Goal: Task Accomplishment & Management: Use online tool/utility

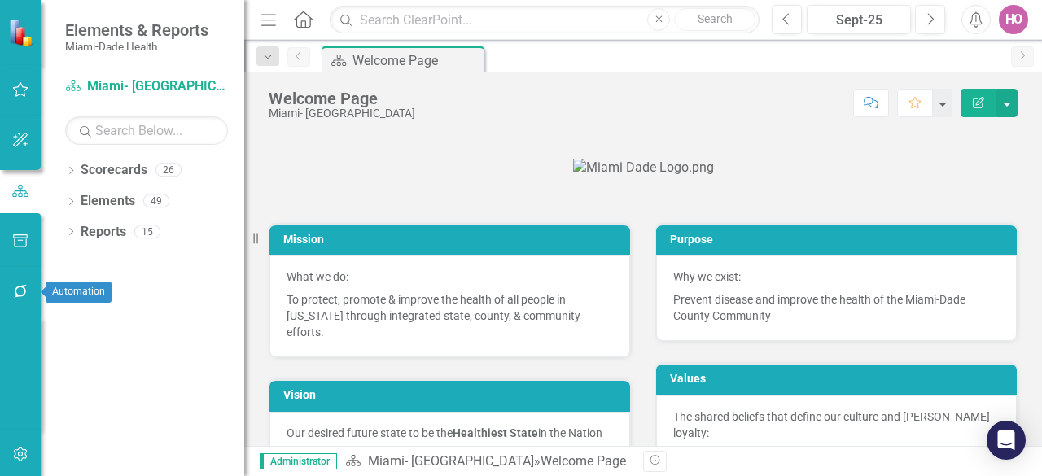
click at [24, 289] on icon "button" at bounding box center [20, 291] width 13 height 13
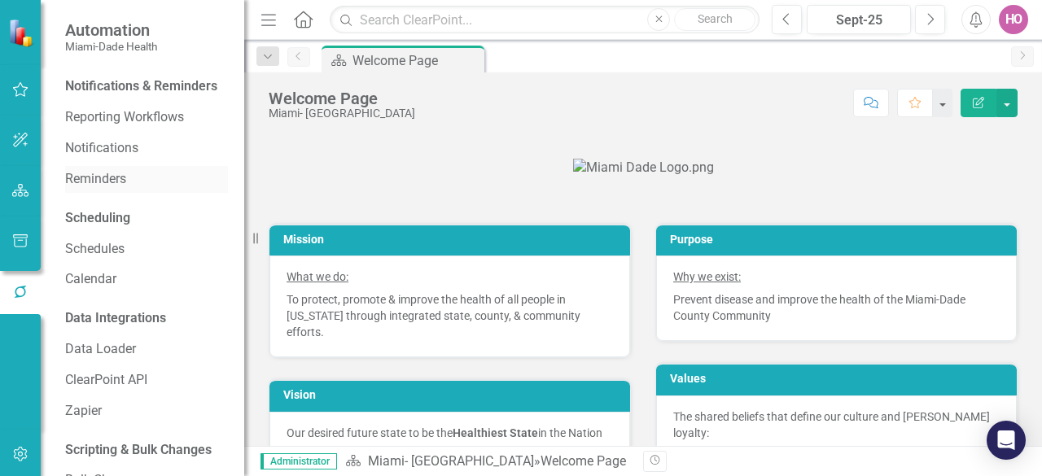
click at [109, 189] on link "Reminders" at bounding box center [146, 179] width 163 height 19
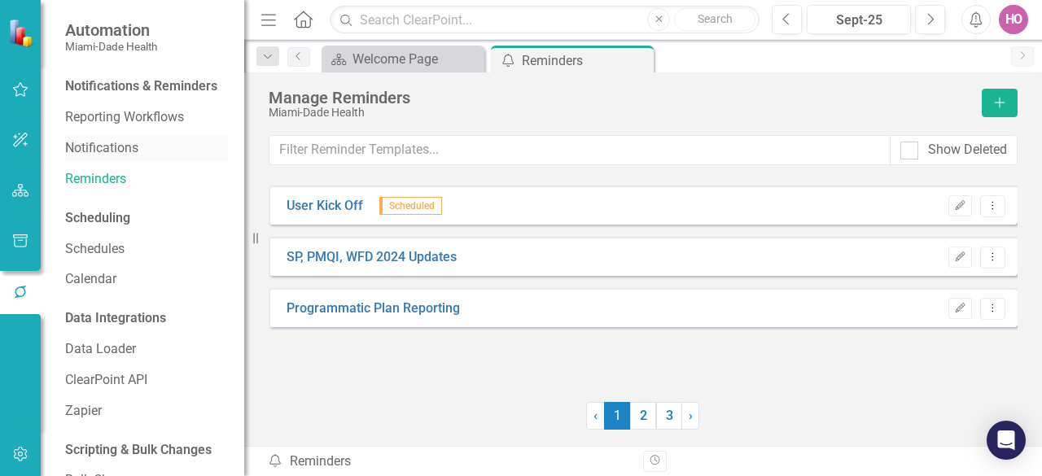
click at [107, 158] on link "Notifications" at bounding box center [146, 148] width 163 height 19
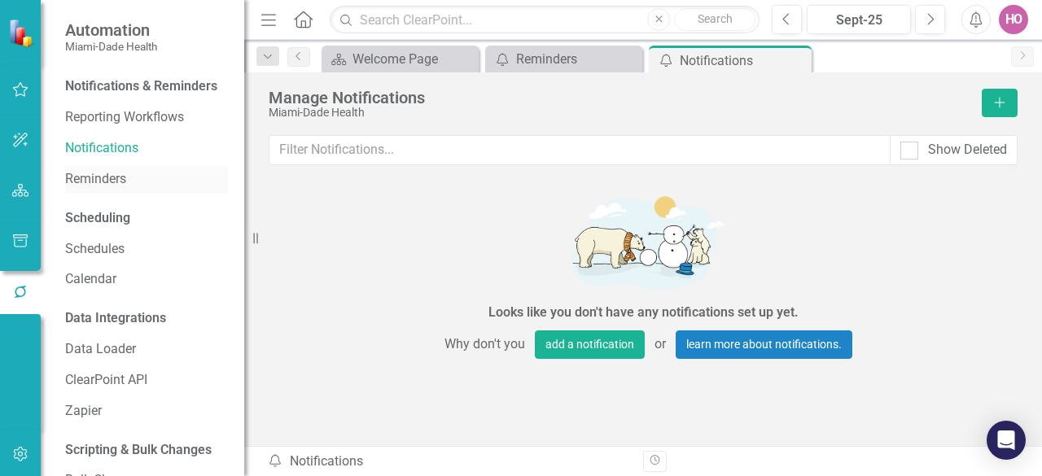
click at [107, 189] on link "Reminders" at bounding box center [146, 179] width 163 height 19
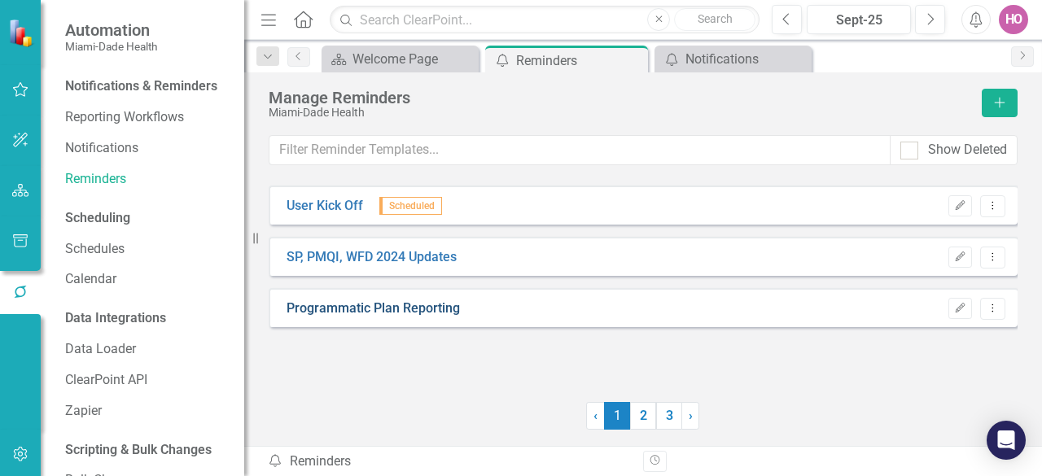
click at [365, 306] on link "Programmatic Plan Reporting" at bounding box center [373, 309] width 173 height 19
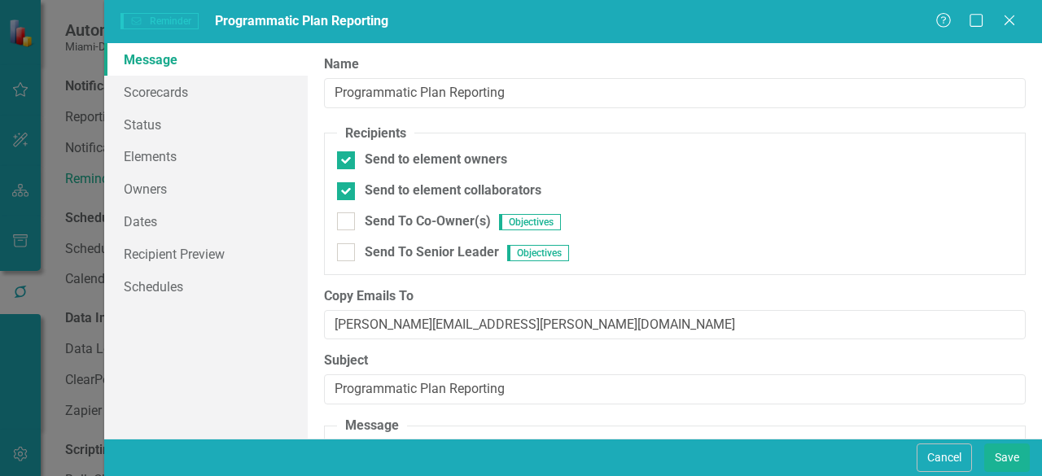
type textarea "<p>Dear {FirstName}, This is a friendly reminder to please complete the scoreca…"
click at [192, 90] on link "Scorecards" at bounding box center [206, 92] width 204 height 33
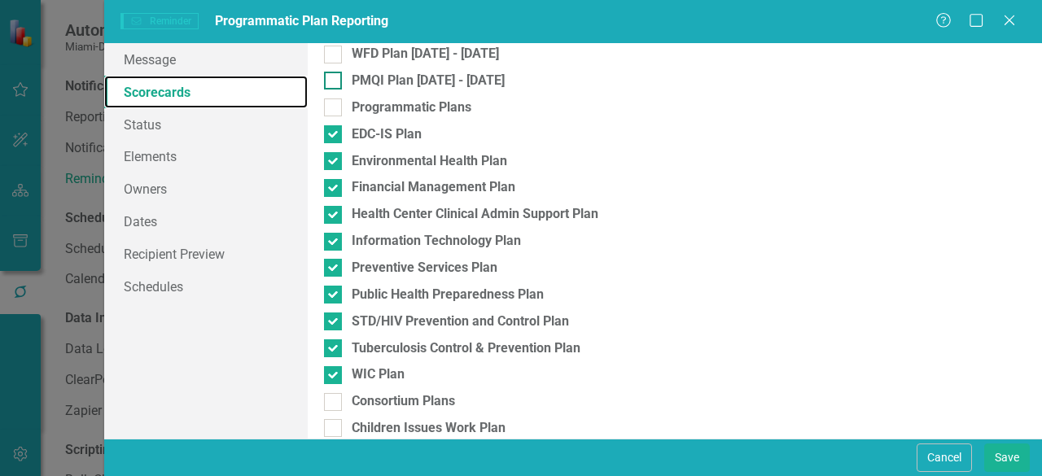
scroll to position [163, 0]
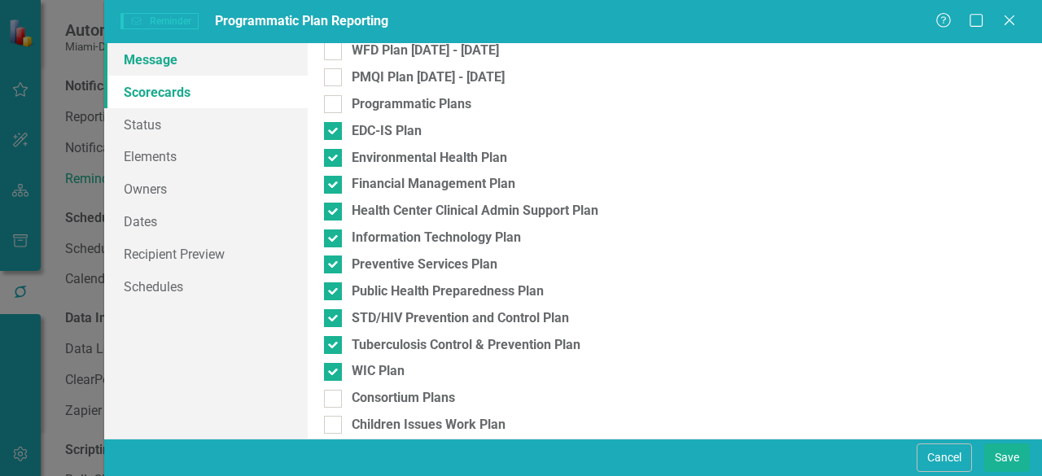
click at [170, 64] on link "Message" at bounding box center [206, 59] width 204 height 33
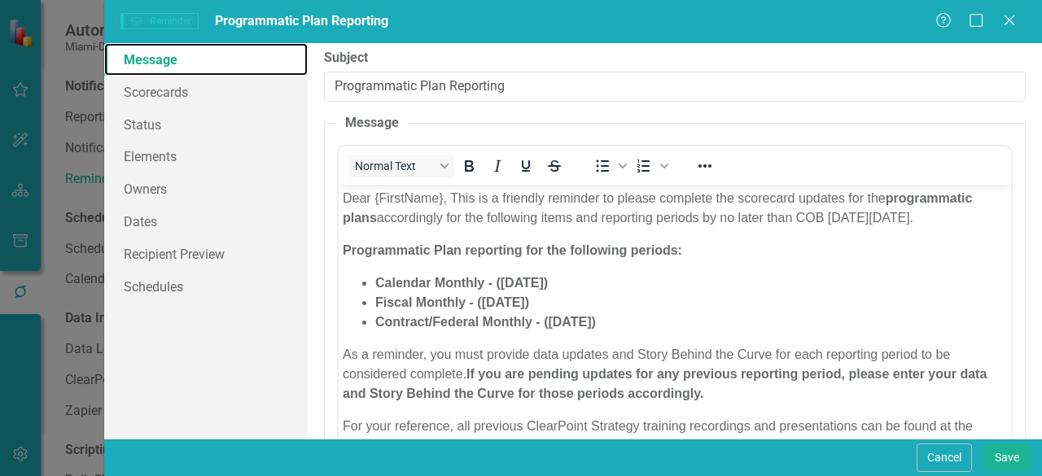
scroll to position [326, 0]
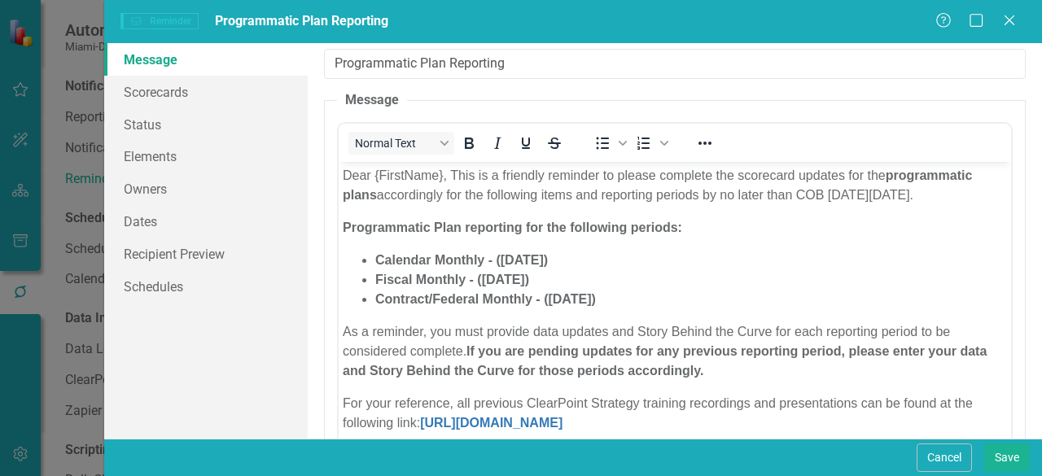
click at [649, 289] on li "Fiscal Monthly - ([DATE])" at bounding box center [691, 280] width 632 height 20
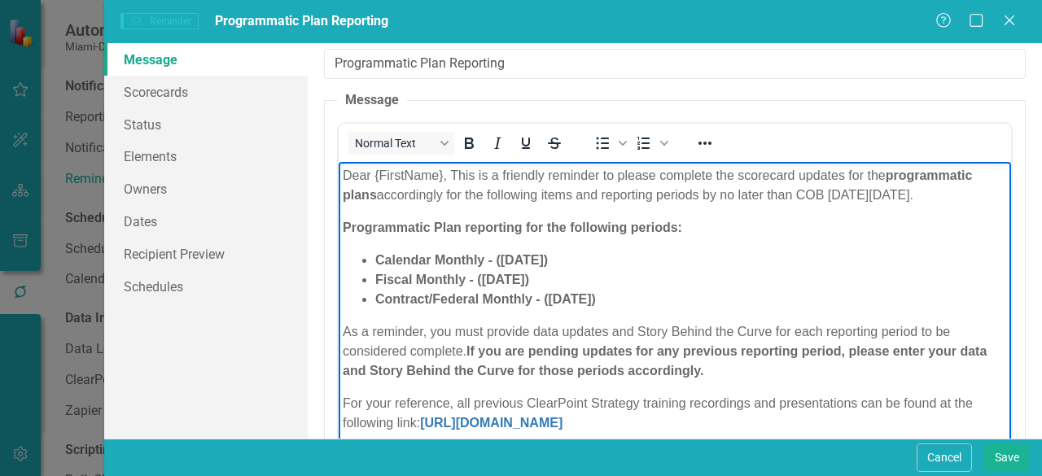
drag, startPoint x: 892, startPoint y: 196, endPoint x: 973, endPoint y: 191, distance: 80.8
click at [973, 191] on p "Dear {FirstName}, This is a friendly reminder to please complete the scorecard …" at bounding box center [675, 184] width 664 height 39
click at [506, 266] on strong "Calendar Monthly - ([DATE])" at bounding box center [461, 259] width 173 height 14
drag, startPoint x: 501, startPoint y: 280, endPoint x: 543, endPoint y: 274, distance: 42.8
click at [543, 266] on strong "Calendar Monthly - ([DATE])" at bounding box center [461, 259] width 173 height 14
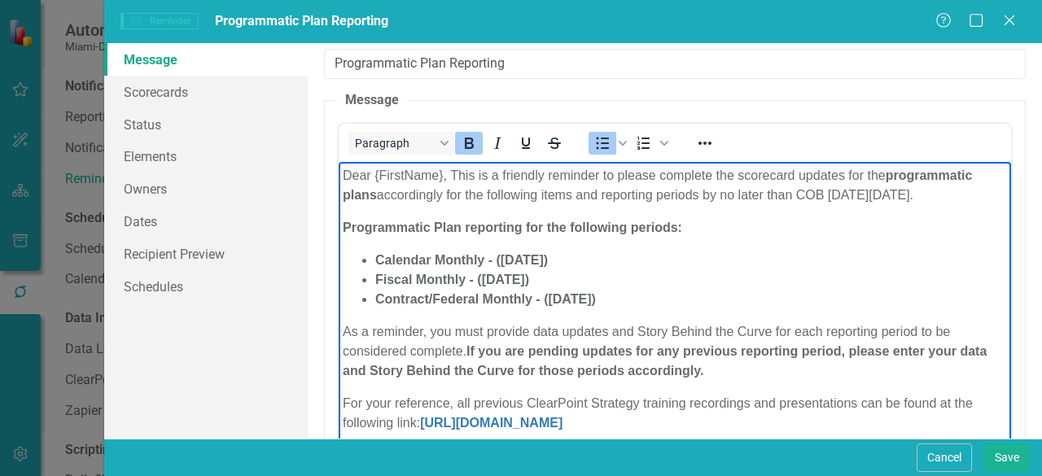
click at [608, 270] on li "Calendar Monthly - ([DATE])" at bounding box center [691, 260] width 632 height 20
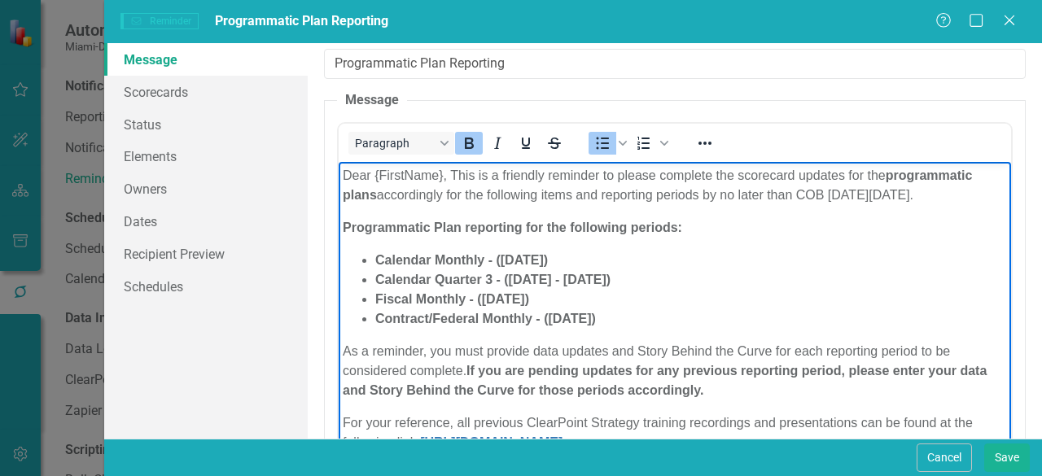
click at [660, 289] on li "Calendar Quarter 3 - ([DATE] - [DATE])" at bounding box center [691, 280] width 632 height 20
click at [486, 305] on strong "Fiscal Monthly - ([DATE])" at bounding box center [452, 298] width 154 height 14
drag, startPoint x: 484, startPoint y: 320, endPoint x: 526, endPoint y: 316, distance: 42.5
click at [526, 305] on strong "Fiscal Monthly - ([DATE])" at bounding box center [452, 298] width 154 height 14
click at [591, 309] on li "Fiscal Monthly - ([DATE])" at bounding box center [691, 299] width 632 height 20
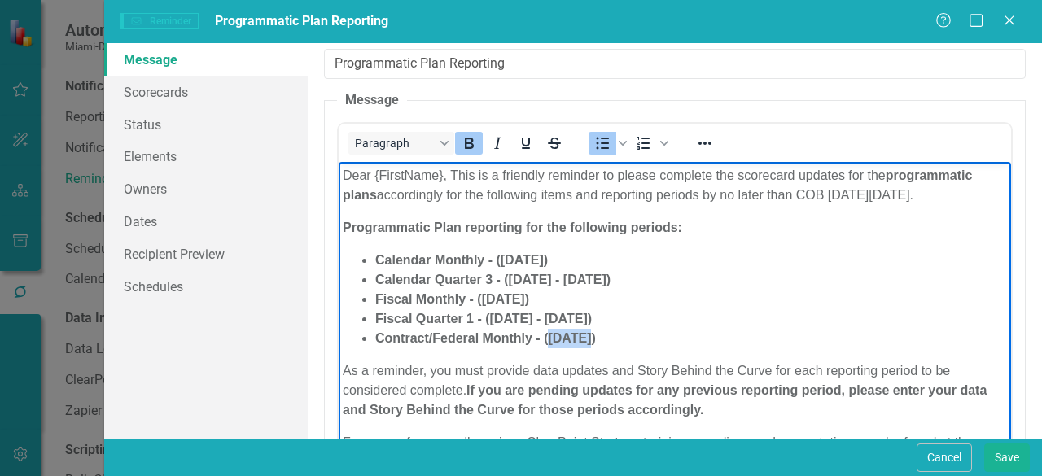
drag, startPoint x: 550, startPoint y: 358, endPoint x: 592, endPoint y: 353, distance: 42.6
click at [592, 344] on strong "Contract/Federal Monthly - ([DATE])" at bounding box center [485, 338] width 221 height 14
click at [657, 348] on li "Contract/Federal Monthly - ([DATE])" at bounding box center [691, 338] width 632 height 20
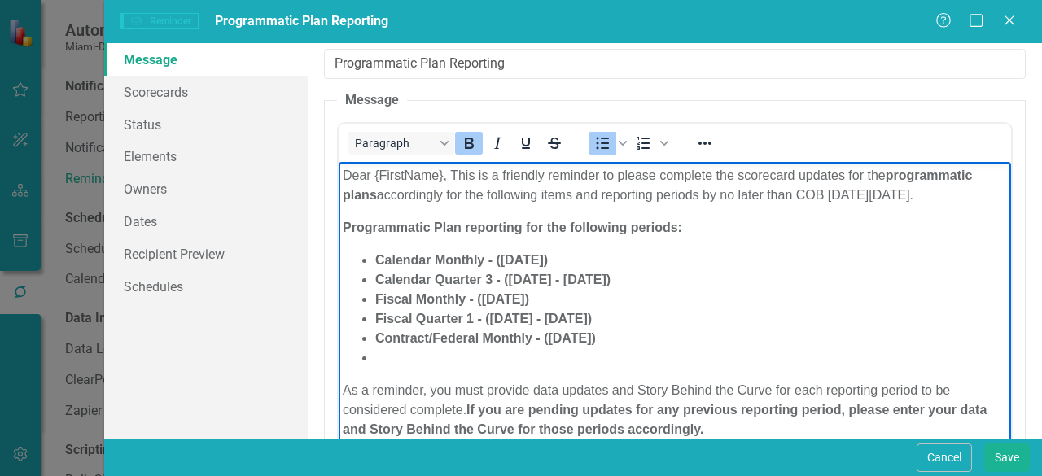
click at [391, 367] on li "Rich Text Area. Press ALT-0 for help." at bounding box center [691, 358] width 632 height 20
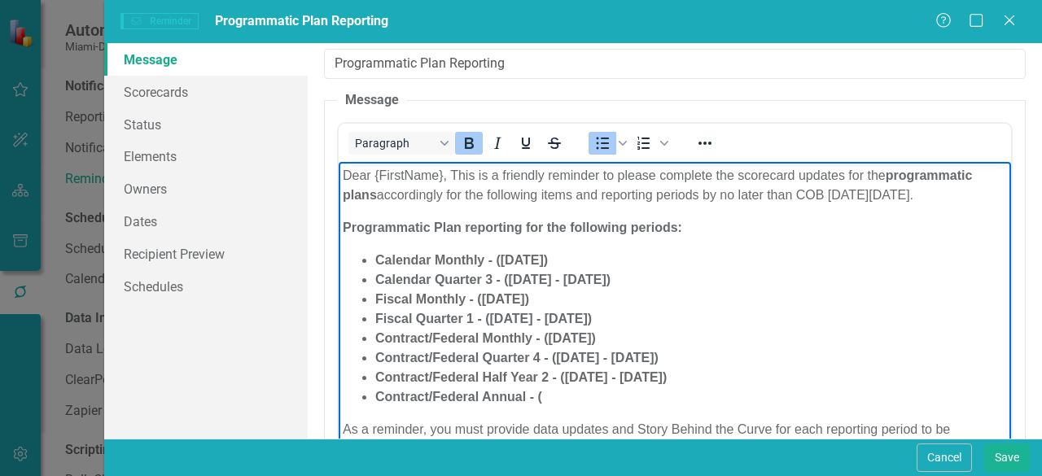
click at [524, 266] on strong "Calendar Monthly - ([DATE])" at bounding box center [461, 259] width 173 height 14
click at [528, 286] on strong "Calendar Quarter 3 - ([DATE] - [DATE])" at bounding box center [492, 279] width 235 height 14
click at [563, 286] on strong "Calendar Quarter 3 - ([DATE] - [DATE])" at bounding box center [492, 279] width 235 height 14
click at [506, 305] on strong "Fiscal Monthly - ([DATE])" at bounding box center [452, 298] width 154 height 14
click at [510, 325] on strong "Fiscal Quarter 1 - ([DATE] - [DATE])" at bounding box center [483, 318] width 217 height 14
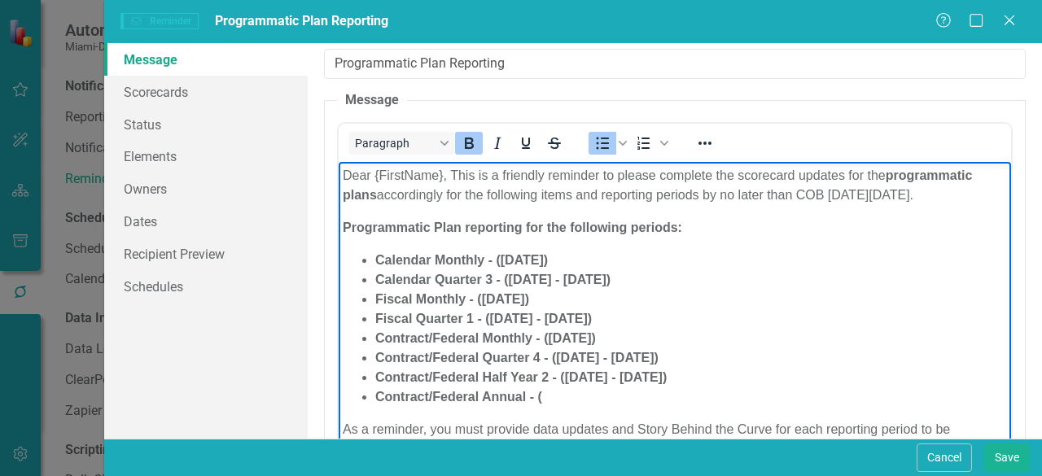
click at [545, 325] on strong "Fiscal Quarter 1 - ([DATE] - [DATE])" at bounding box center [483, 318] width 217 height 14
click at [572, 344] on strong "Contract/Federal Monthly - ([DATE])" at bounding box center [485, 338] width 221 height 14
click at [574, 364] on strong "Contract/Federal Quarter 4 - ([DATE] - [DATE])" at bounding box center [516, 357] width 283 height 14
click at [609, 364] on strong "Contract/Federal Quarter 4 - ([DATE] - [DATE])" at bounding box center [516, 357] width 283 height 14
click at [587, 383] on strong "Contract/Federal Half Year 2 - ([DATE] - [DATE])" at bounding box center [520, 377] width 291 height 14
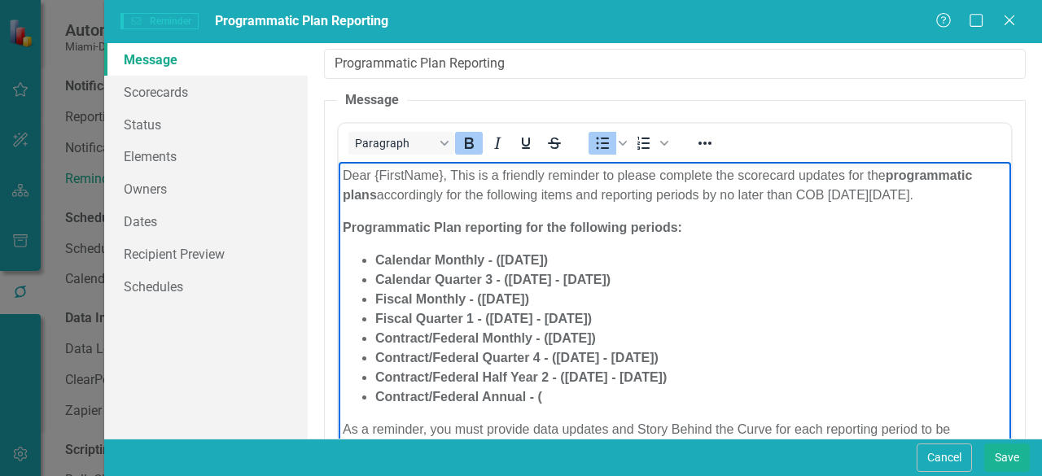
click at [621, 383] on strong "Contract/Federal Half Year 2 - ([DATE] - [DATE])" at bounding box center [520, 377] width 291 height 14
click at [548, 406] on li "Contract/Federal Annual - (" at bounding box center [691, 397] width 632 height 20
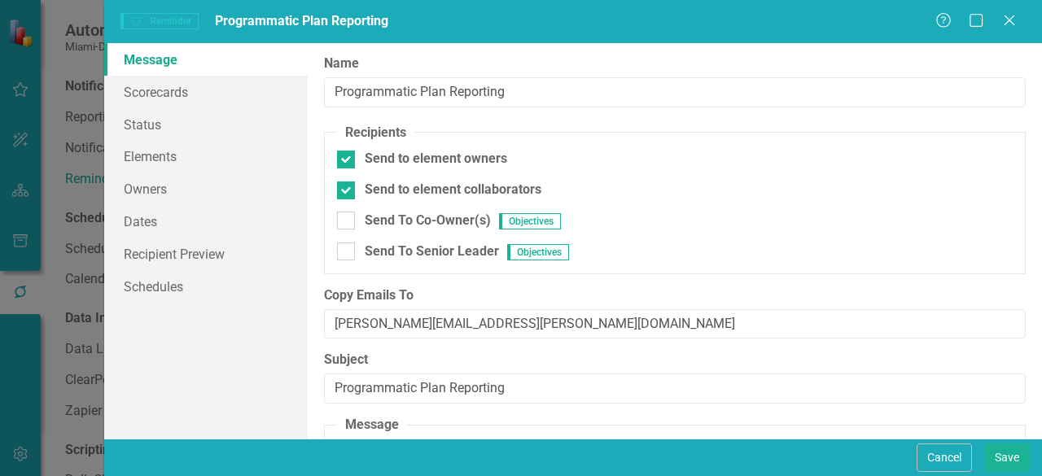
scroll to position [0, 0]
click at [182, 94] on link "Scorecards" at bounding box center [206, 92] width 204 height 33
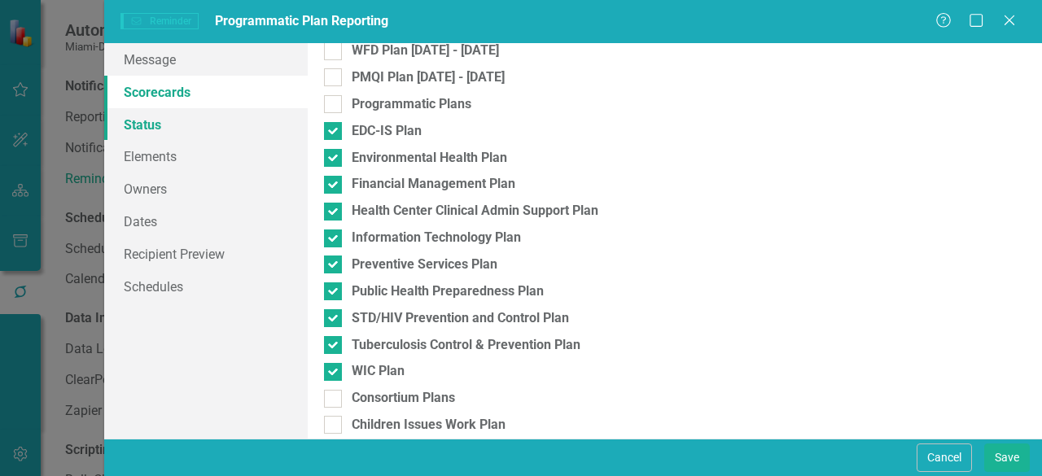
click at [166, 126] on link "Status" at bounding box center [206, 124] width 204 height 33
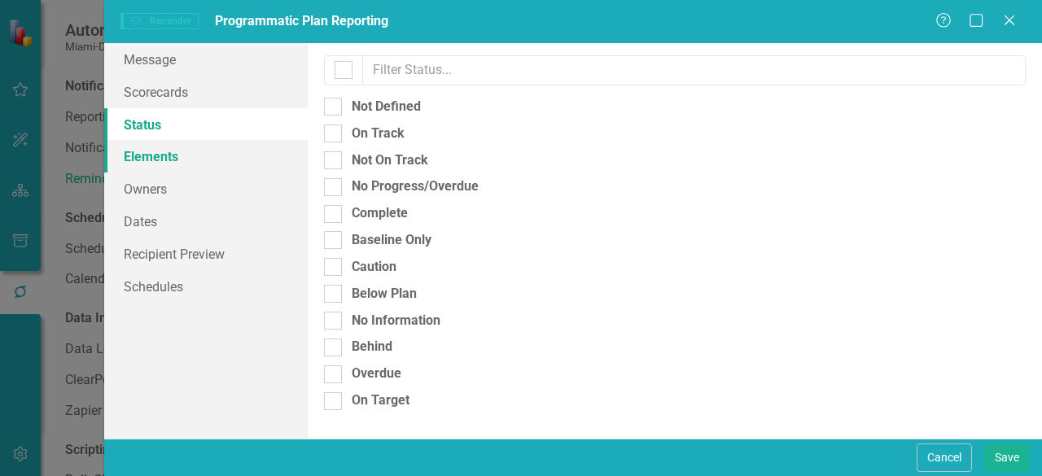
click at [169, 160] on link "Elements" at bounding box center [206, 156] width 204 height 33
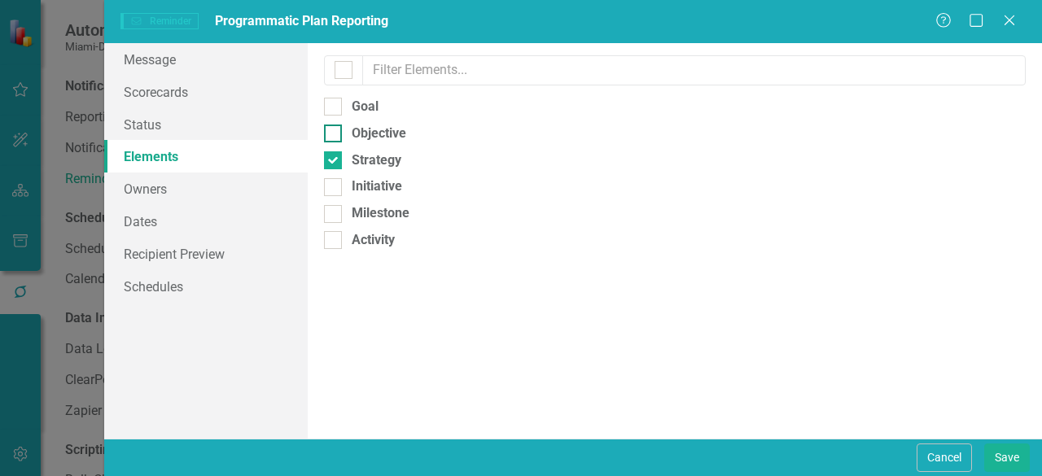
click at [341, 131] on div at bounding box center [333, 134] width 18 height 18
click at [335, 131] on input "Objective" at bounding box center [329, 130] width 11 height 11
checkbox input "true"
click at [331, 156] on input "Strategy" at bounding box center [329, 156] width 11 height 11
checkbox input "false"
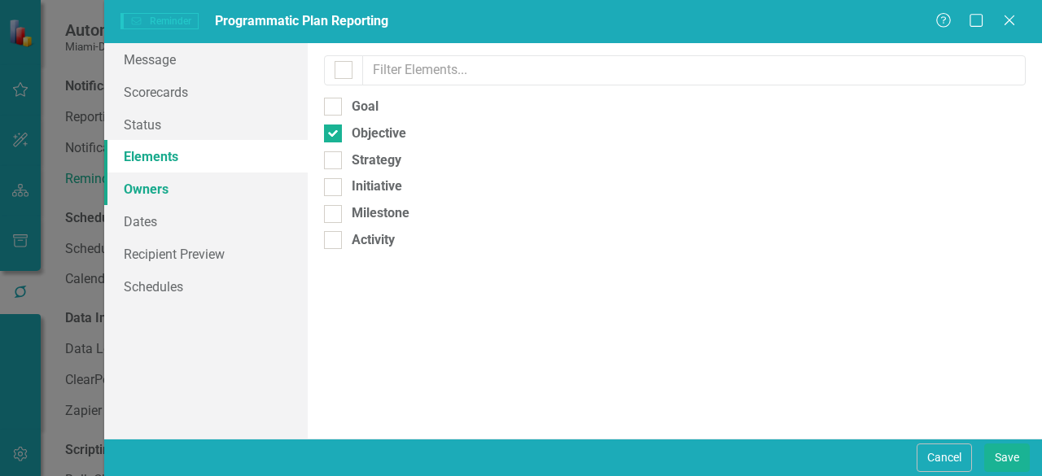
click at [173, 189] on link "Owners" at bounding box center [206, 189] width 204 height 33
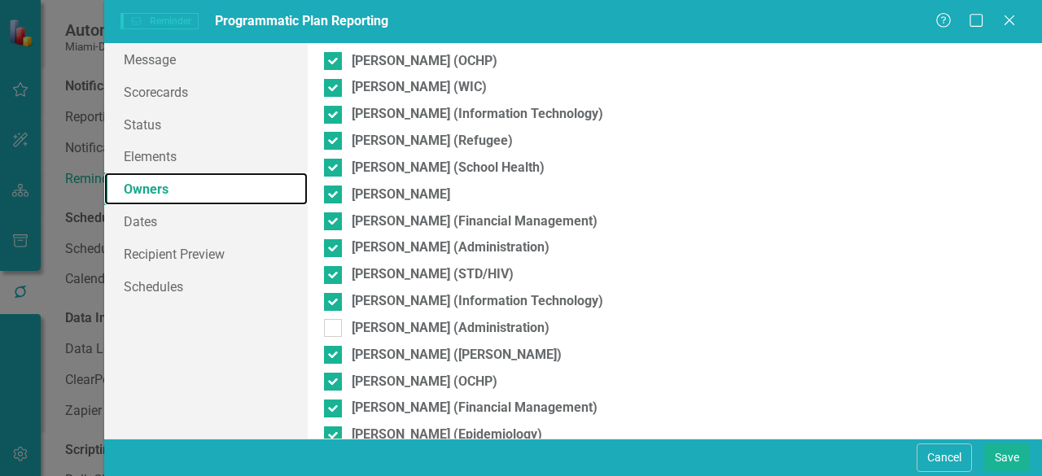
scroll to position [1329, 0]
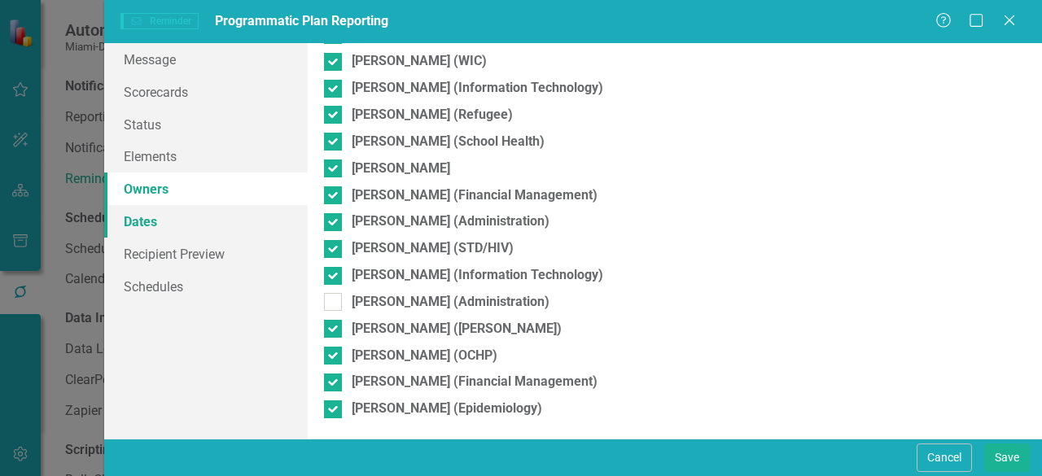
click at [158, 226] on link "Dates" at bounding box center [206, 221] width 204 height 33
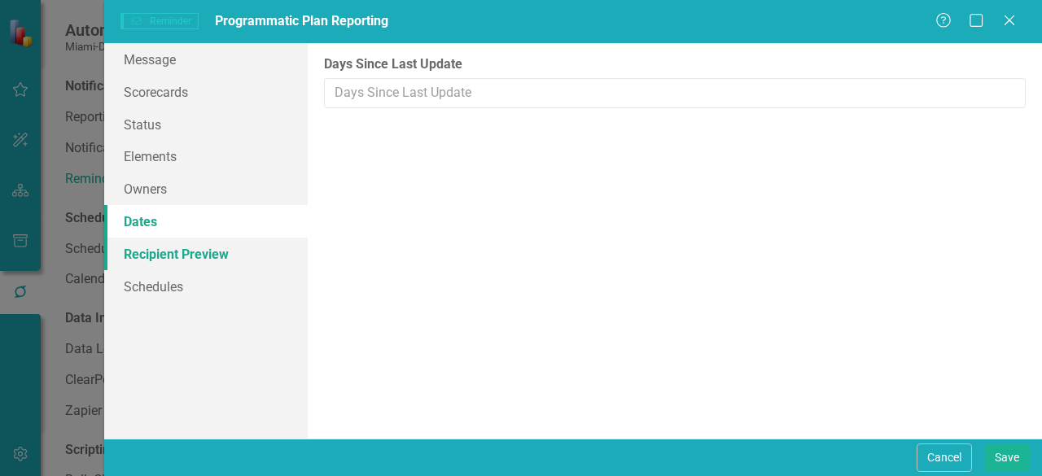
click at [175, 263] on link "Recipient Preview" at bounding box center [206, 254] width 204 height 33
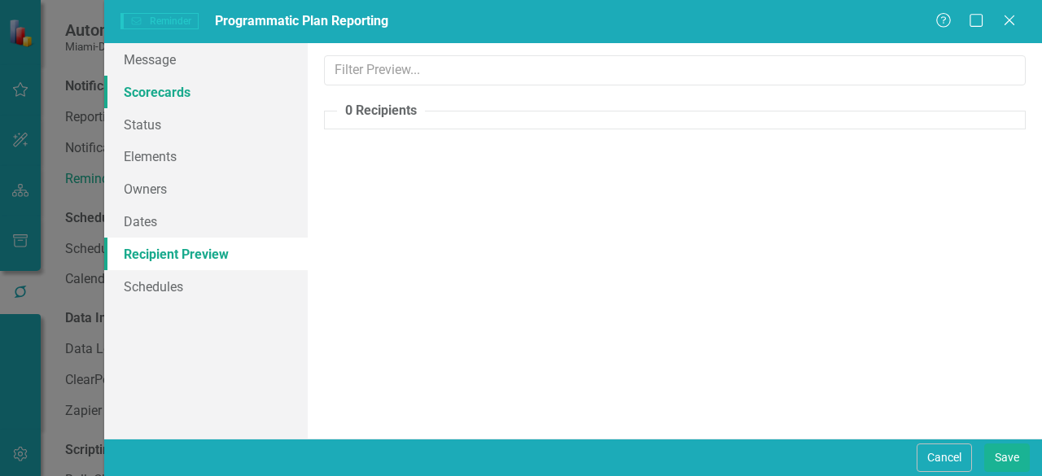
click at [171, 87] on link "Scorecards" at bounding box center [206, 92] width 204 height 33
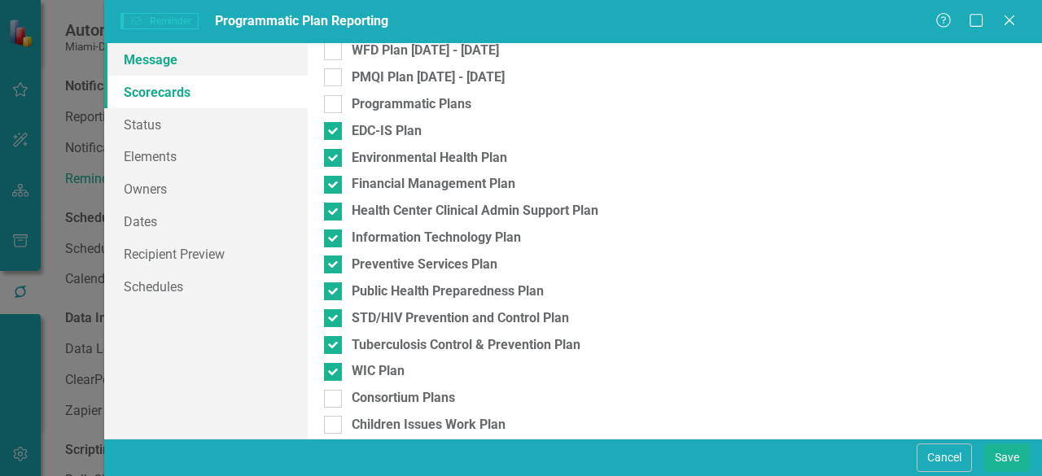
click at [173, 63] on link "Message" at bounding box center [206, 59] width 204 height 33
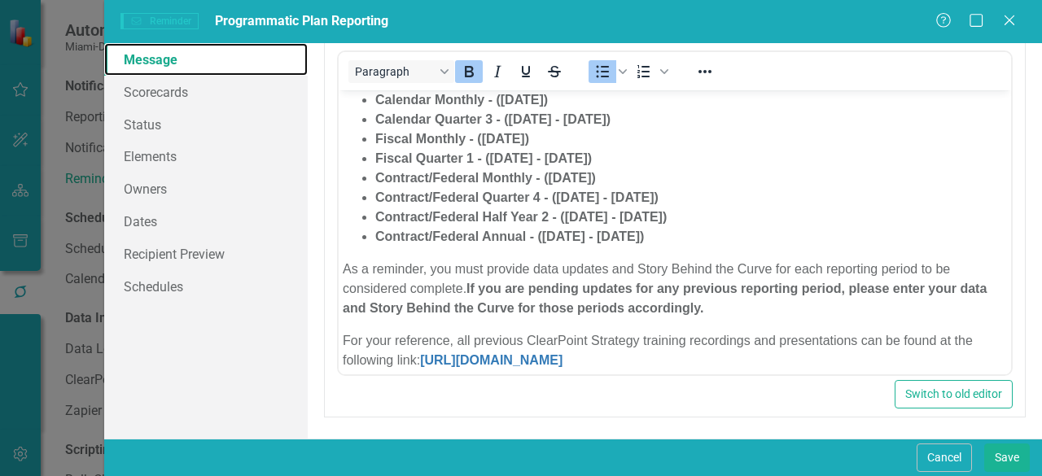
scroll to position [0, 0]
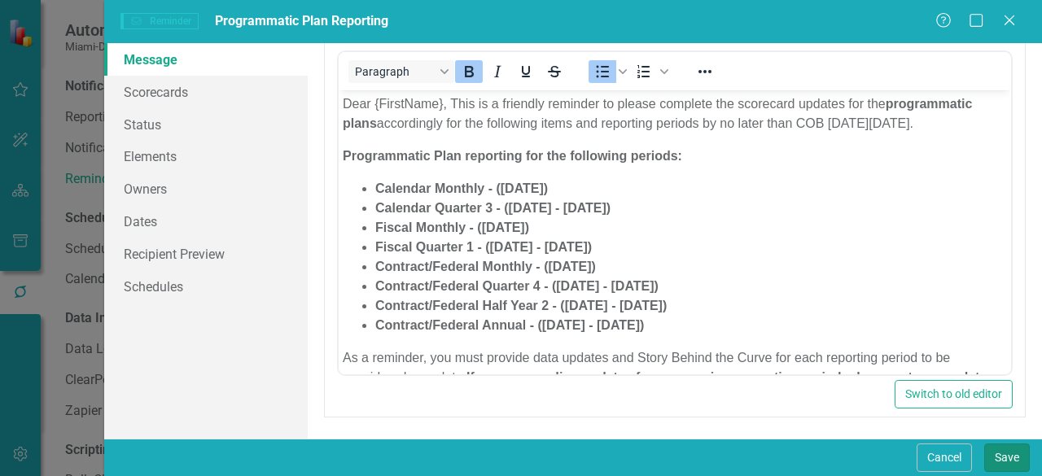
click at [1004, 457] on button "Save" at bounding box center [1007, 458] width 46 height 28
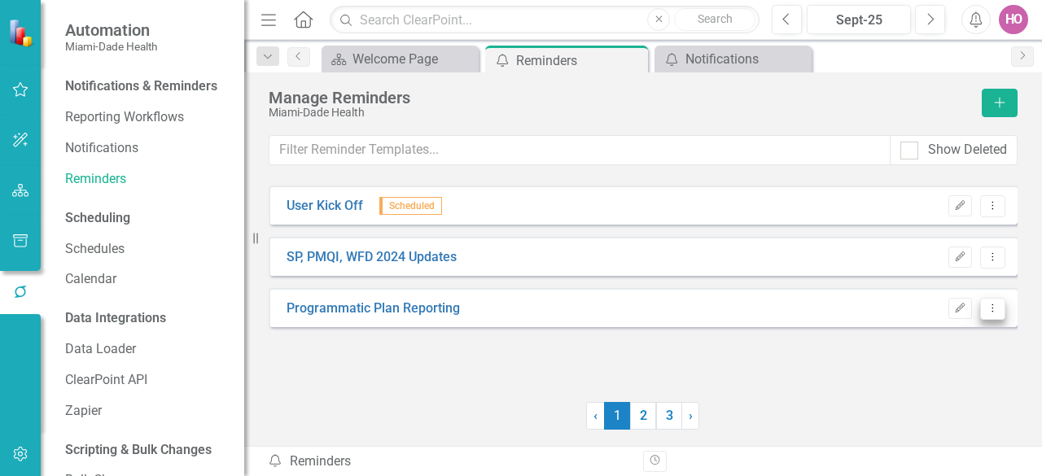
click at [988, 306] on icon "Dropdown Menu" at bounding box center [993, 308] width 14 height 11
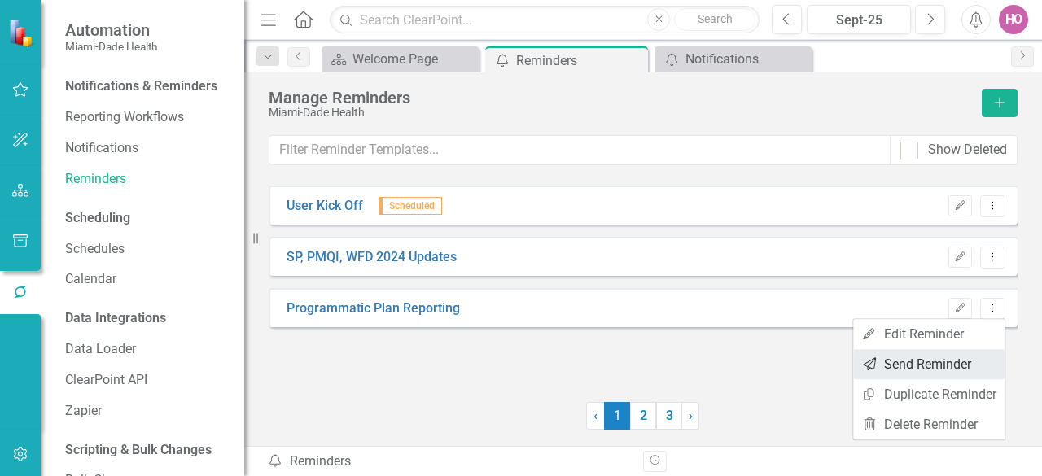
click at [935, 363] on link "Send Send Reminder" at bounding box center [928, 364] width 151 height 30
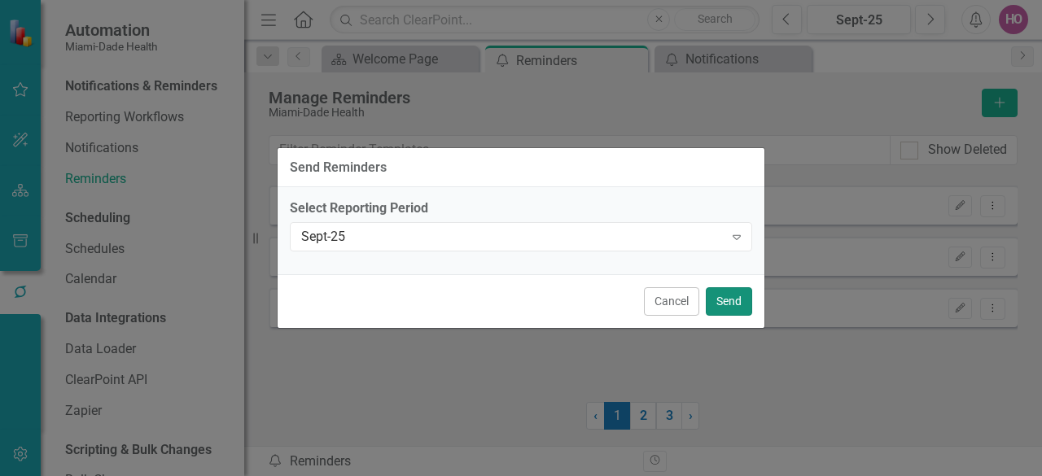
click at [730, 304] on button "Send" at bounding box center [729, 301] width 46 height 28
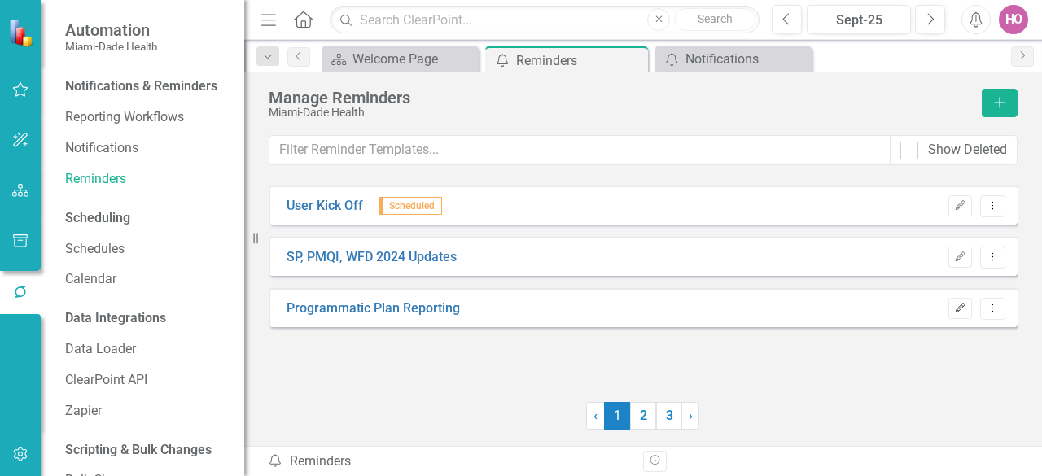
click at [966, 304] on icon "Edit" at bounding box center [960, 309] width 12 height 10
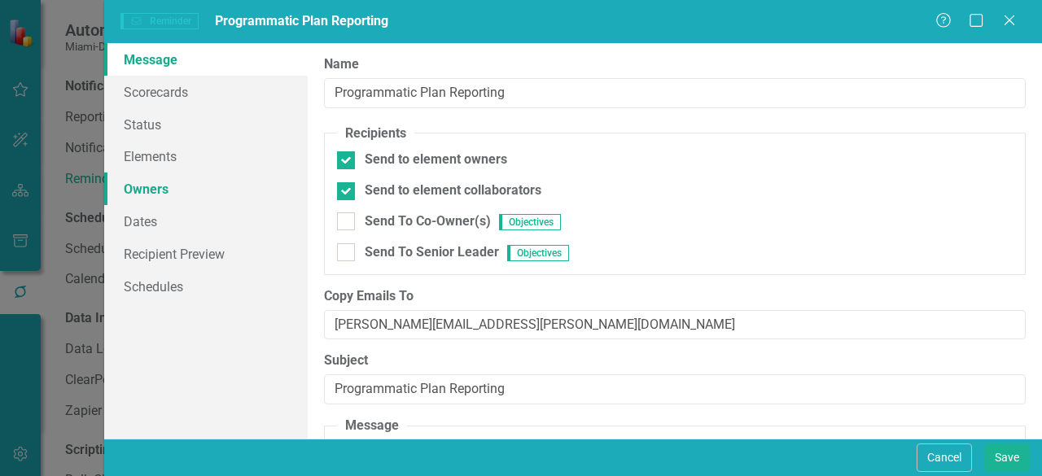
click at [156, 188] on link "Owners" at bounding box center [206, 189] width 204 height 33
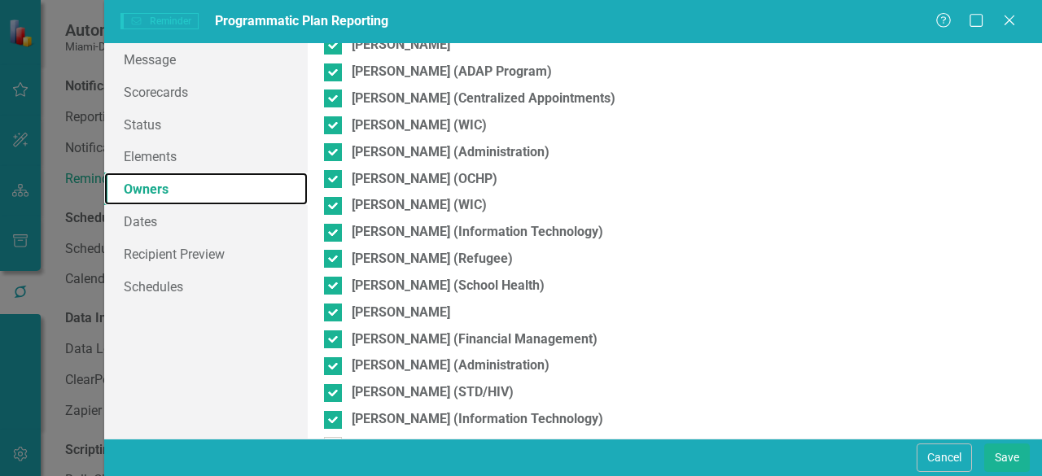
scroll to position [1303, 0]
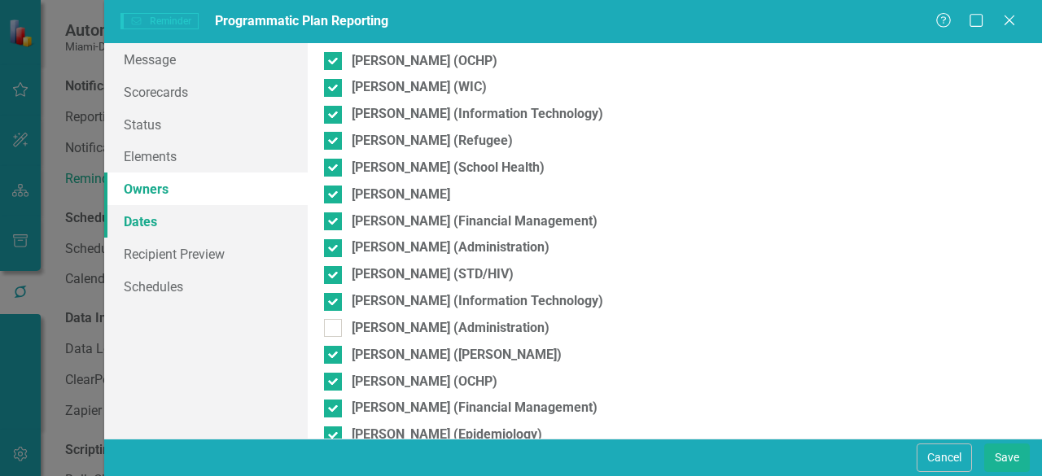
click at [126, 219] on link "Dates" at bounding box center [206, 221] width 204 height 33
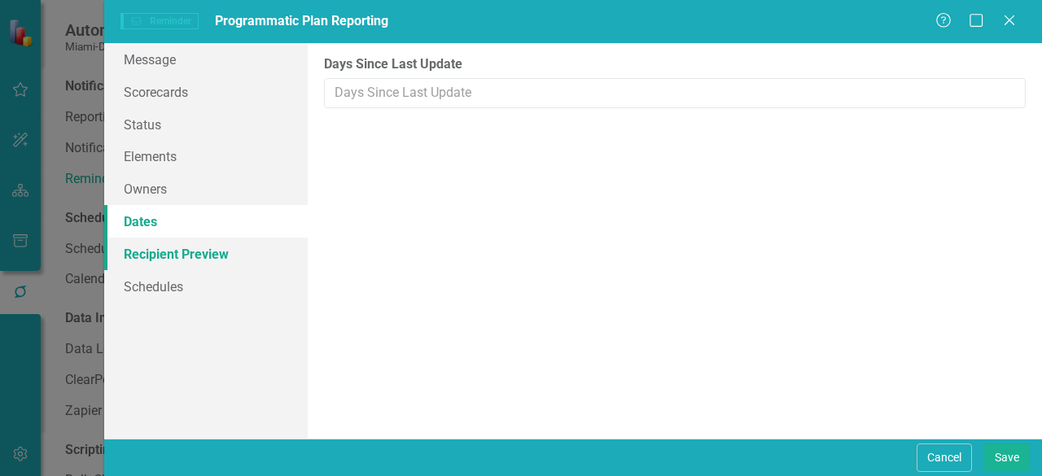
click at [148, 260] on link "Recipient Preview" at bounding box center [206, 254] width 204 height 33
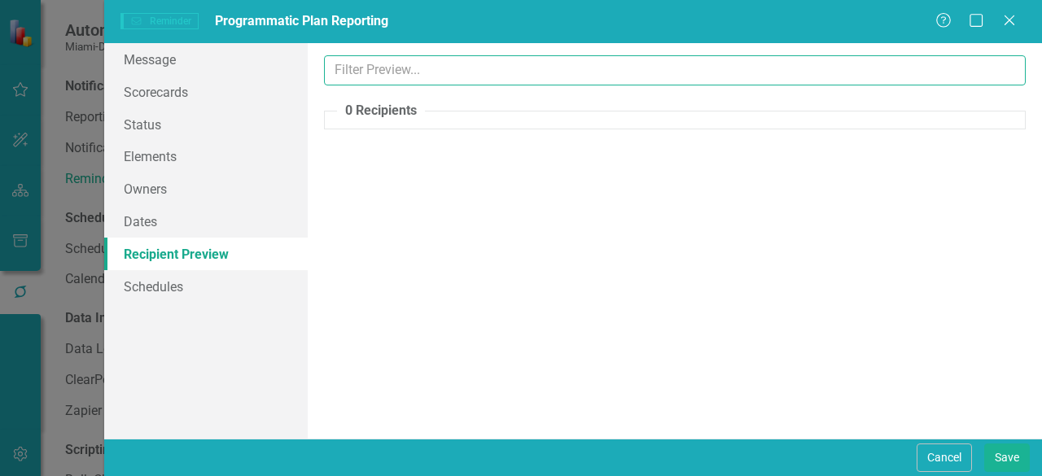
click at [366, 69] on input "text" at bounding box center [675, 70] width 702 height 30
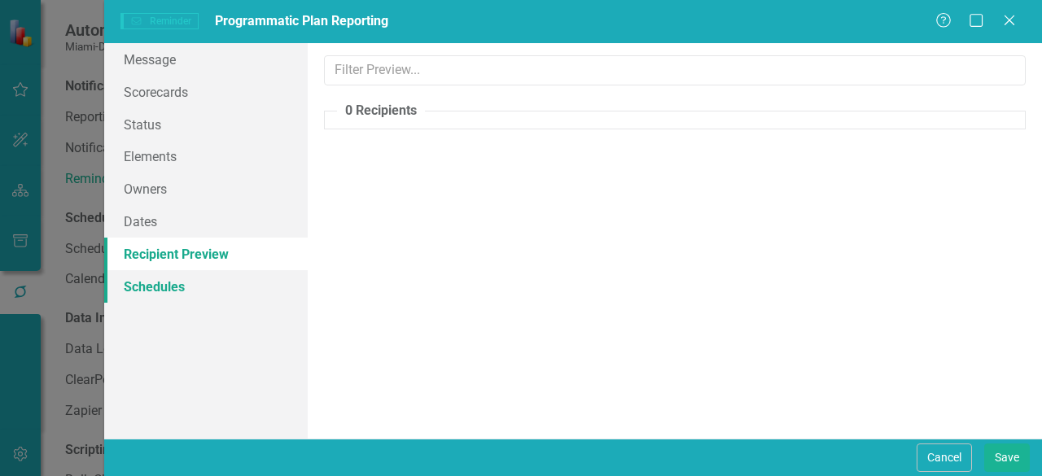
click at [173, 287] on link "Schedules" at bounding box center [206, 286] width 204 height 33
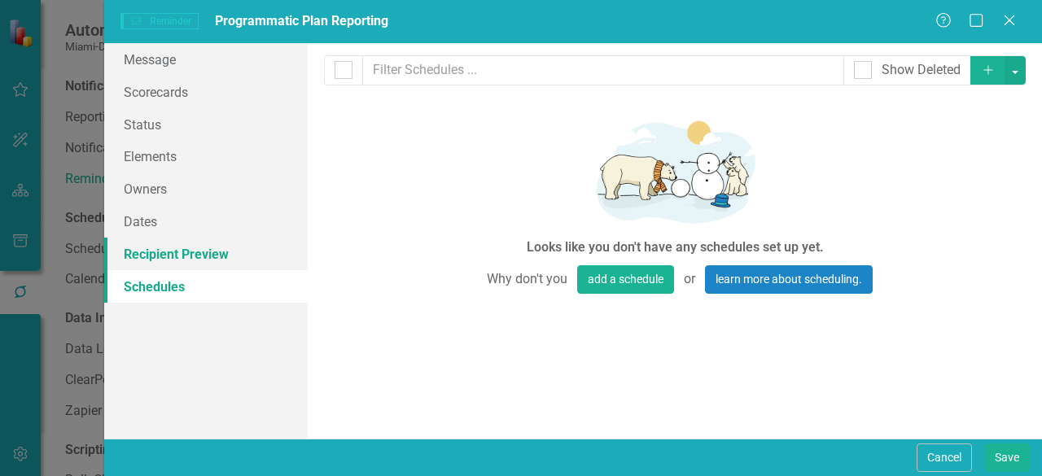
click at [173, 259] on link "Recipient Preview" at bounding box center [206, 254] width 204 height 33
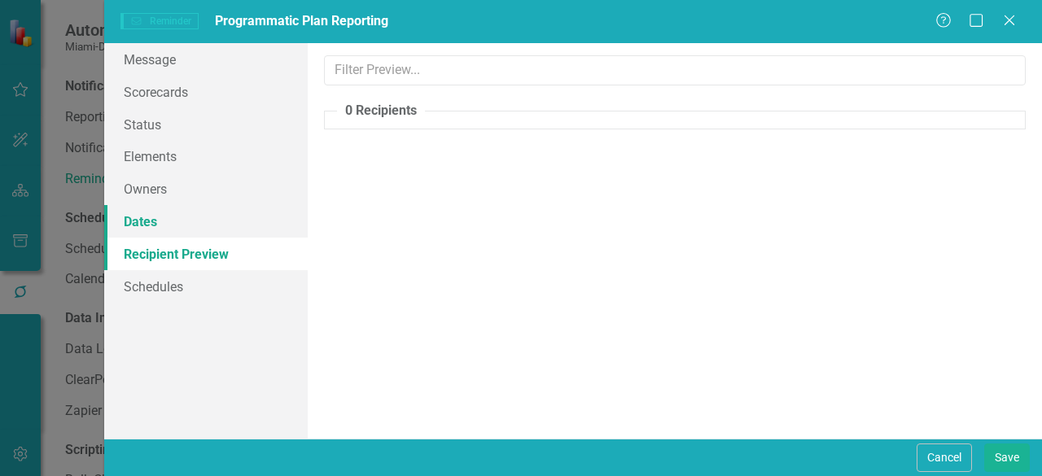
click at [162, 224] on link "Dates" at bounding box center [206, 221] width 204 height 33
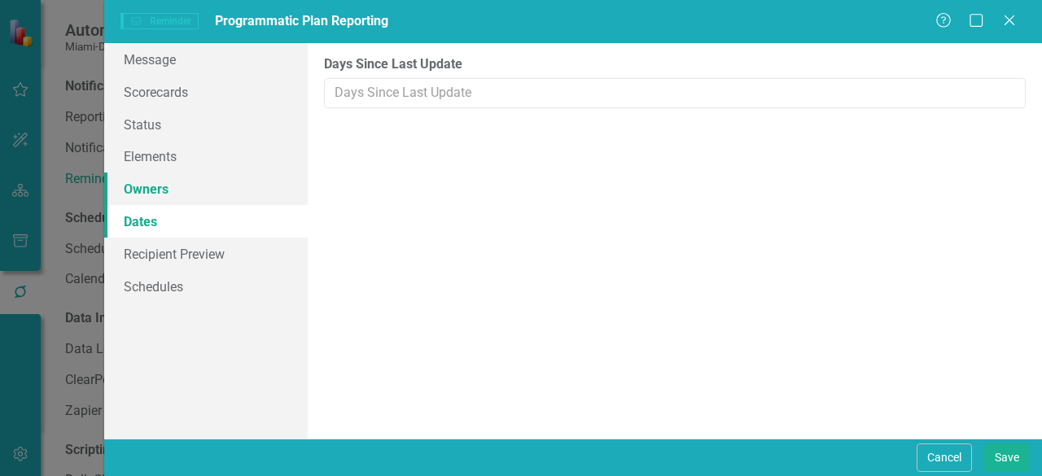
click at [155, 194] on link "Owners" at bounding box center [206, 189] width 204 height 33
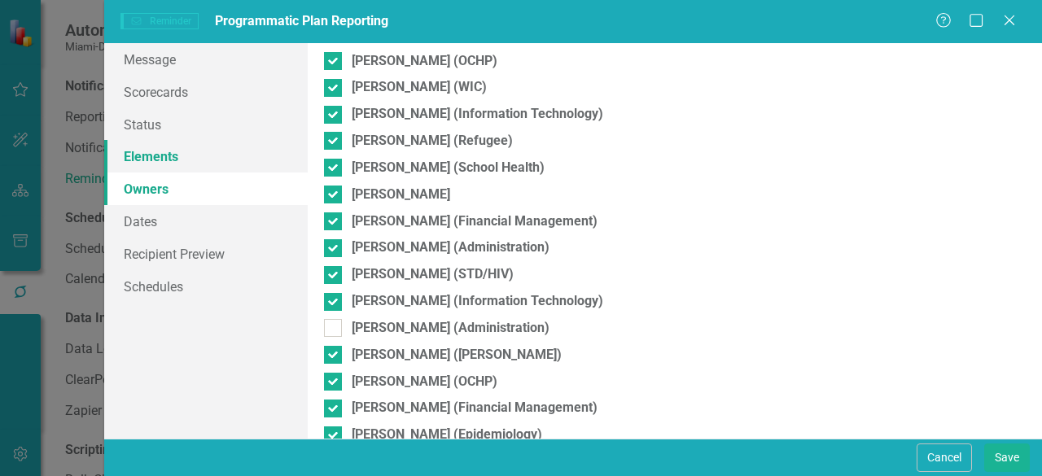
click at [169, 161] on link "Elements" at bounding box center [206, 156] width 204 height 33
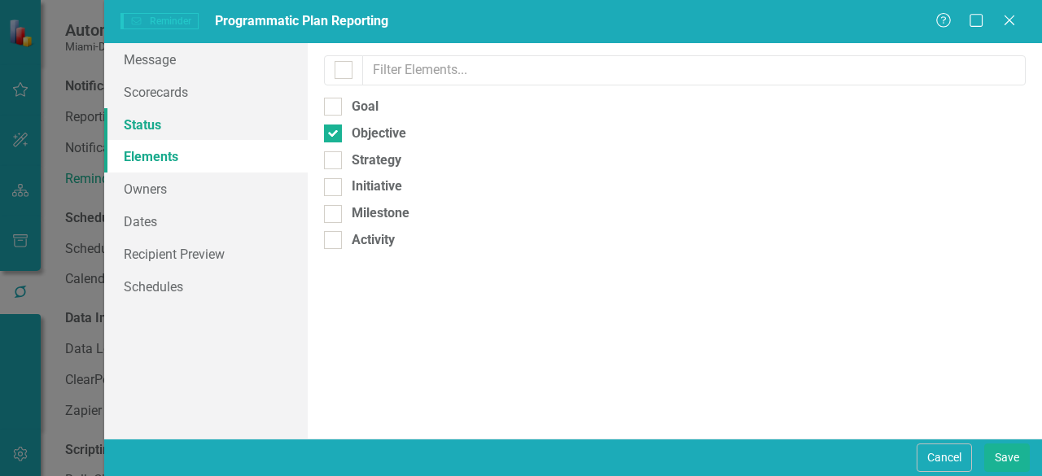
click at [160, 126] on link "Status" at bounding box center [206, 124] width 204 height 33
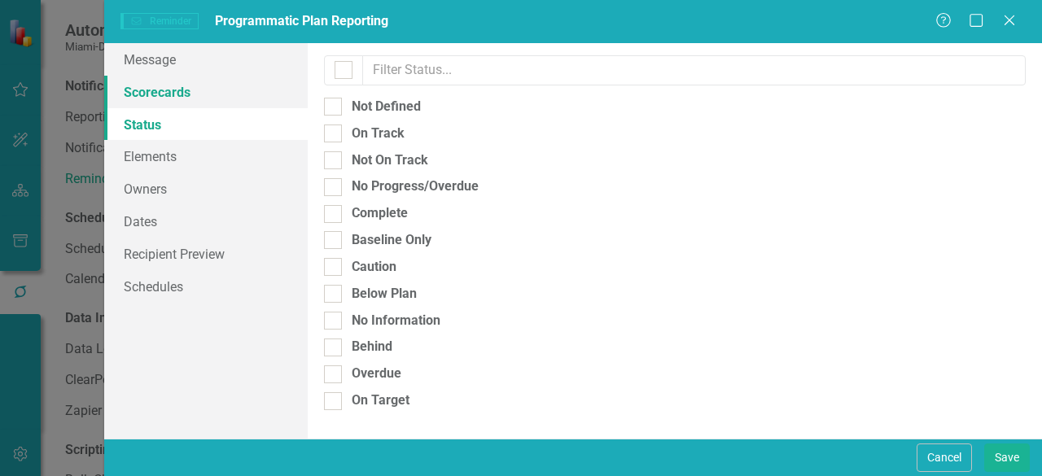
click at [160, 99] on link "Scorecards" at bounding box center [206, 92] width 204 height 33
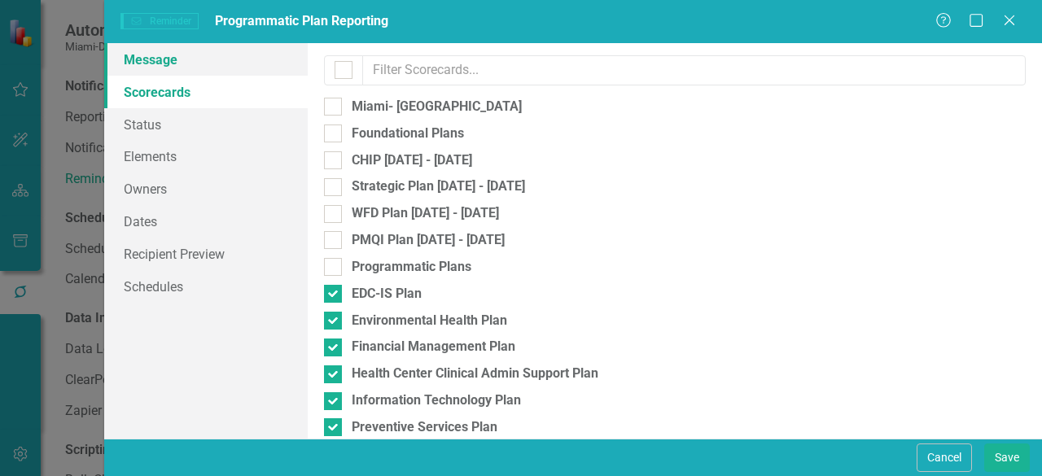
click at [168, 64] on link "Message" at bounding box center [206, 59] width 204 height 33
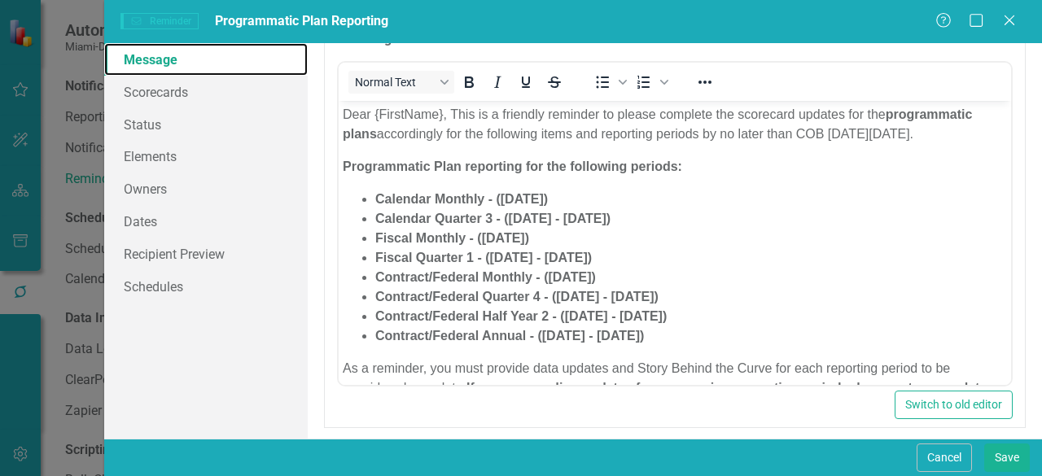
scroll to position [397, 0]
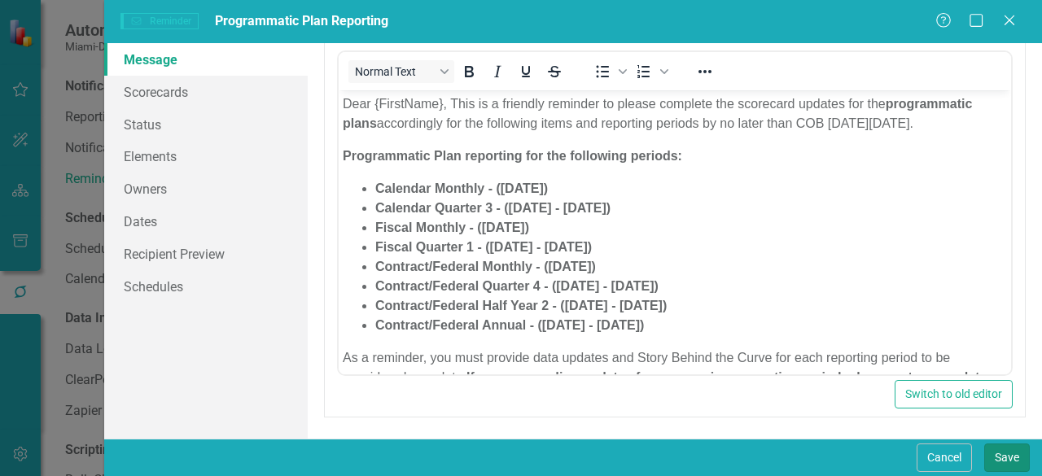
click at [1013, 467] on button "Save" at bounding box center [1007, 458] width 46 height 28
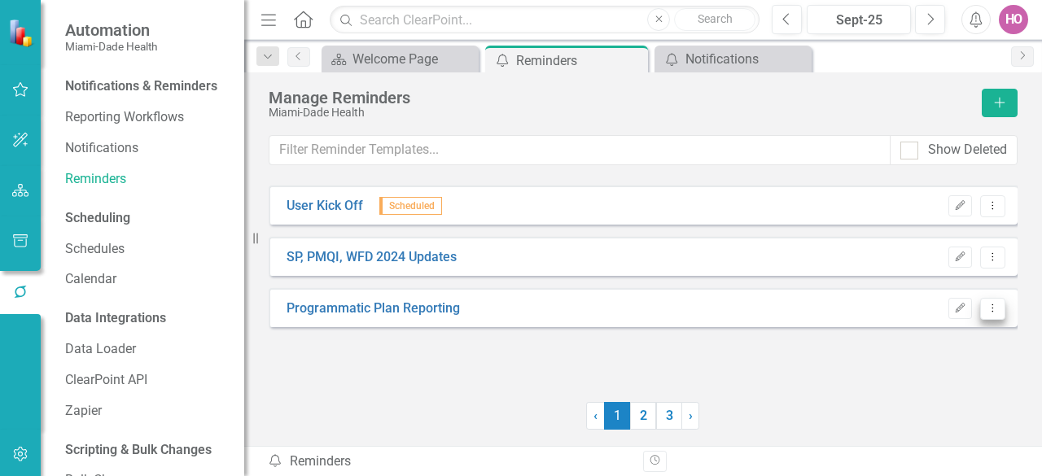
click at [988, 312] on icon "Dropdown Menu" at bounding box center [993, 308] width 14 height 11
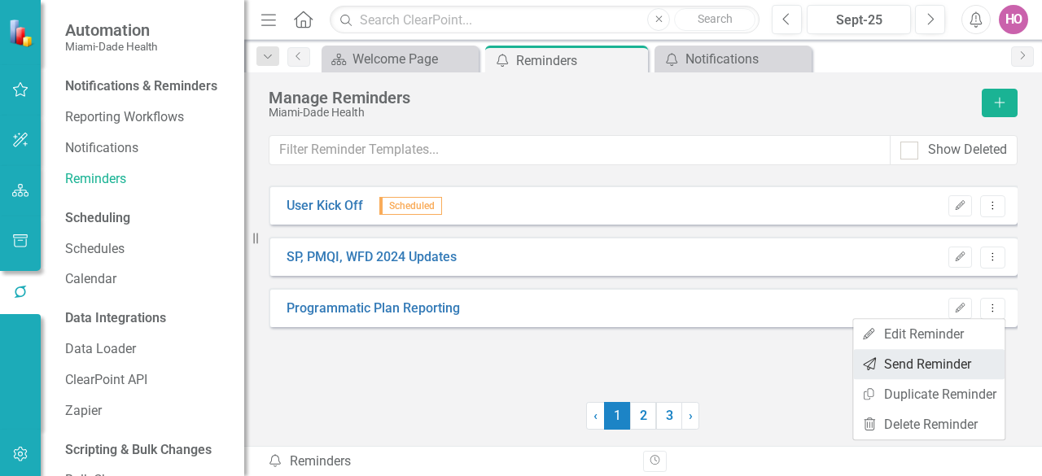
click at [902, 364] on link "Send Send Reminder" at bounding box center [928, 364] width 151 height 30
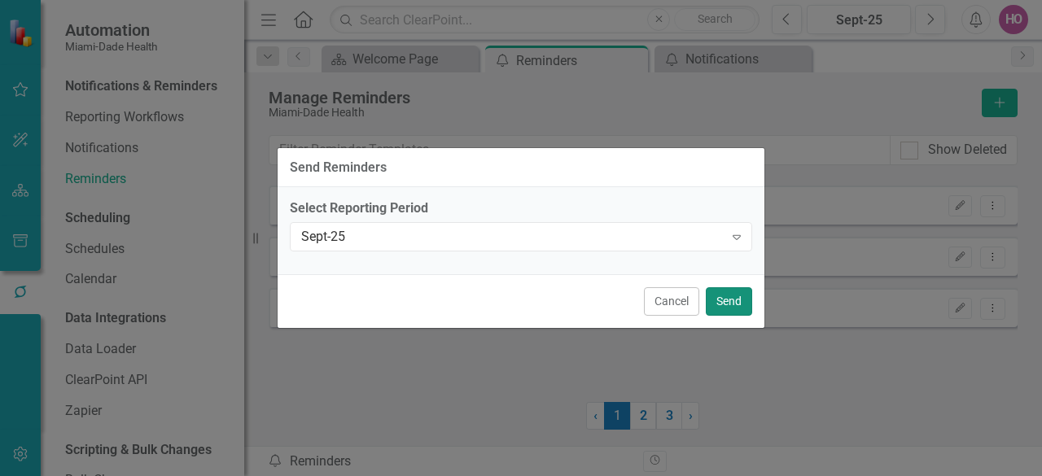
click at [738, 304] on button "Send" at bounding box center [729, 301] width 46 height 28
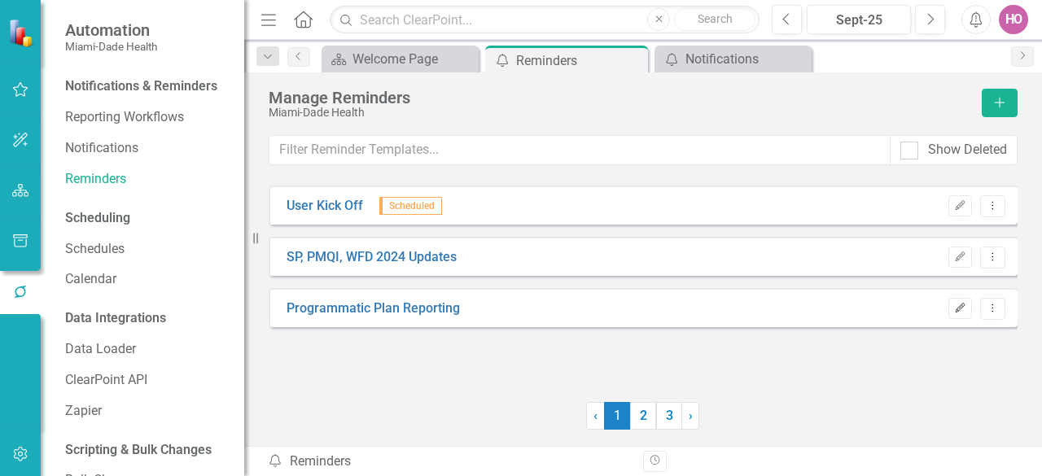
click at [958, 313] on button "Edit" at bounding box center [961, 308] width 24 height 21
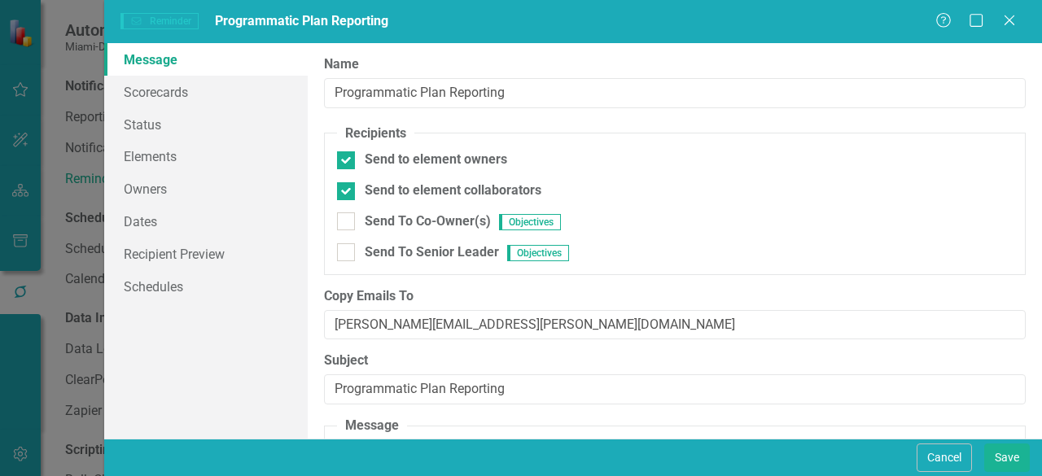
scroll to position [0, 0]
click at [181, 97] on link "Scorecards" at bounding box center [206, 92] width 204 height 33
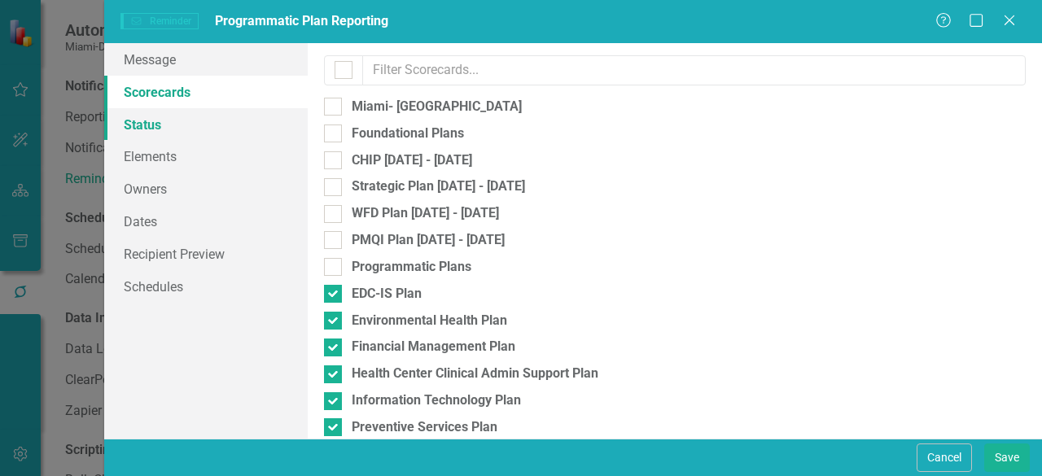
click at [164, 121] on link "Status" at bounding box center [206, 124] width 204 height 33
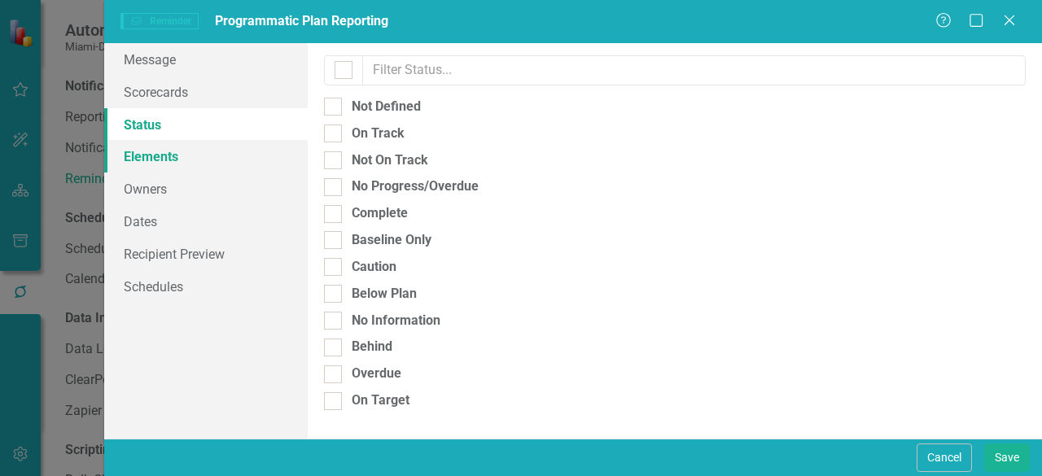
click at [160, 159] on link "Elements" at bounding box center [206, 156] width 204 height 33
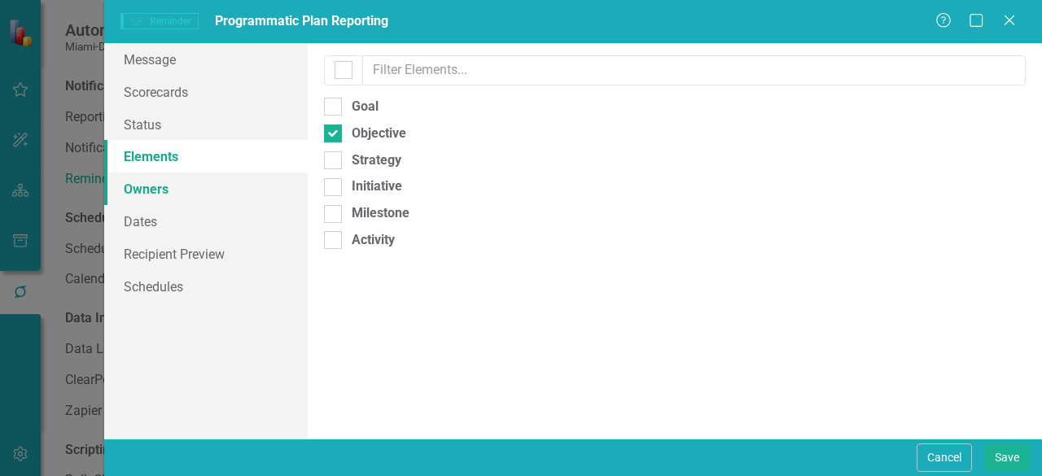
click at [150, 186] on link "Owners" at bounding box center [206, 189] width 204 height 33
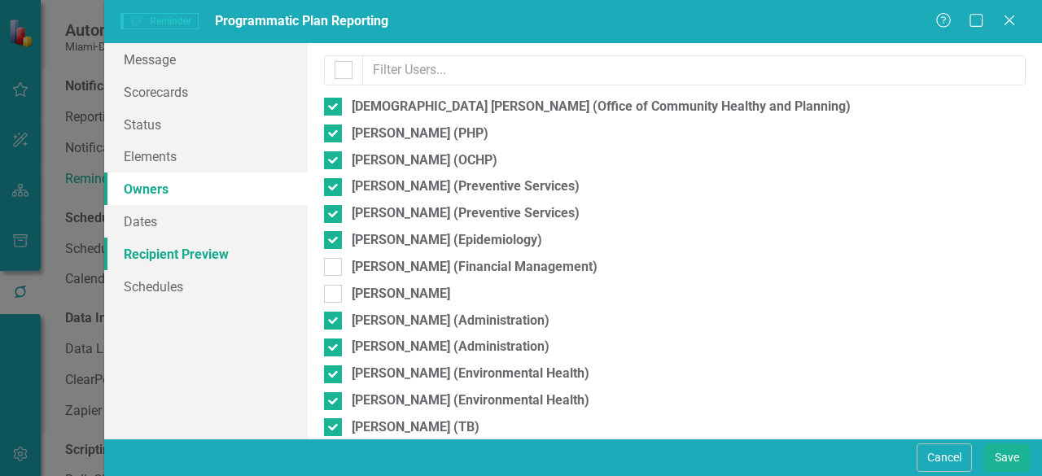
click at [177, 256] on link "Recipient Preview" at bounding box center [206, 254] width 204 height 33
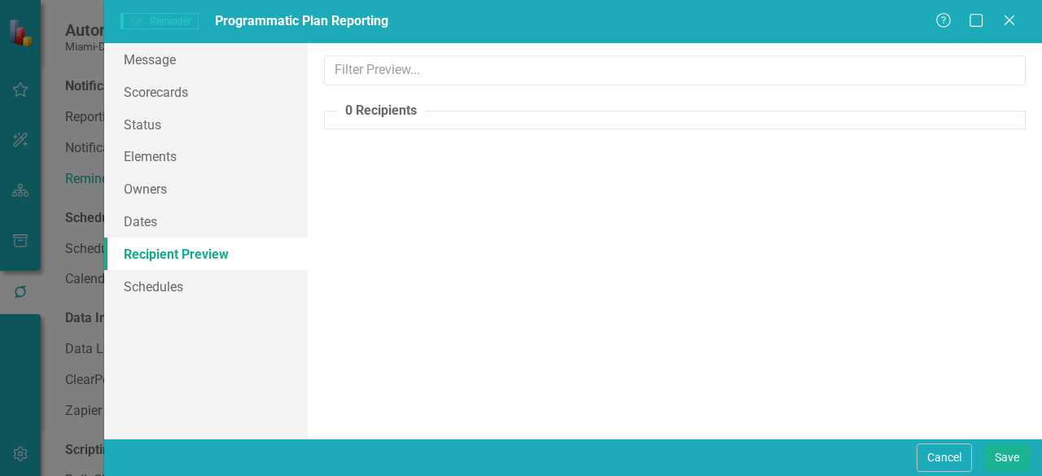
click at [338, 121] on fieldset "0 Recipients" at bounding box center [675, 116] width 702 height 28
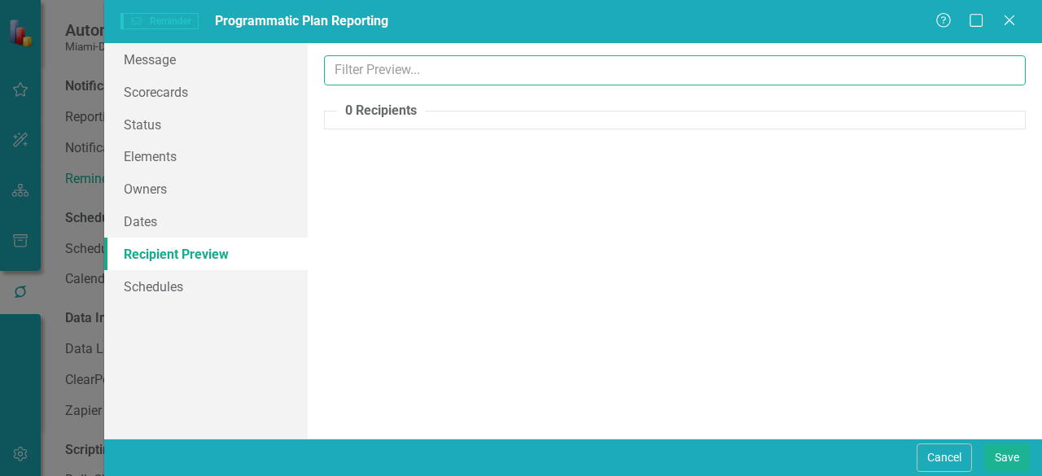
click at [370, 84] on input "text" at bounding box center [675, 70] width 702 height 30
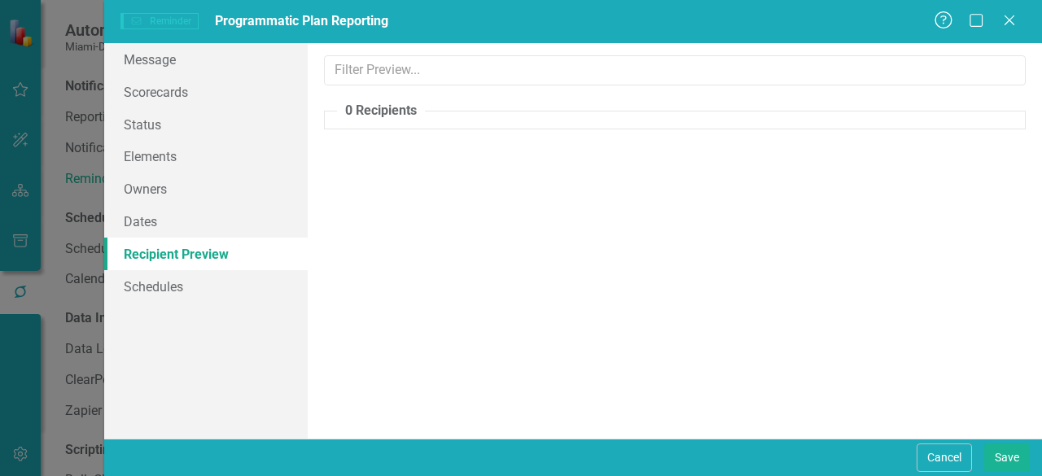
click at [946, 24] on icon "Help" at bounding box center [944, 19] width 20 height 15
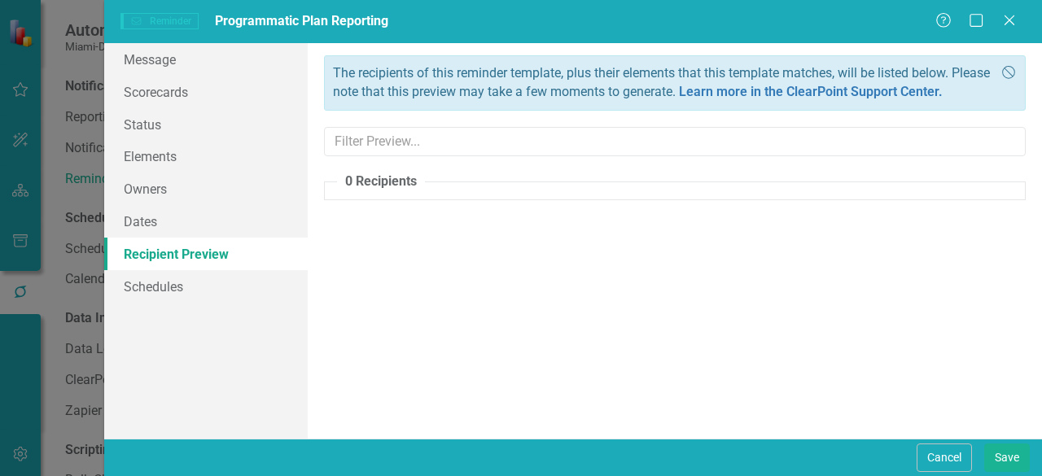
click at [646, 283] on div "The recipients of this reminder template, plus their elements that this templat…" at bounding box center [675, 241] width 734 height 396
